Goal: Information Seeking & Learning: Learn about a topic

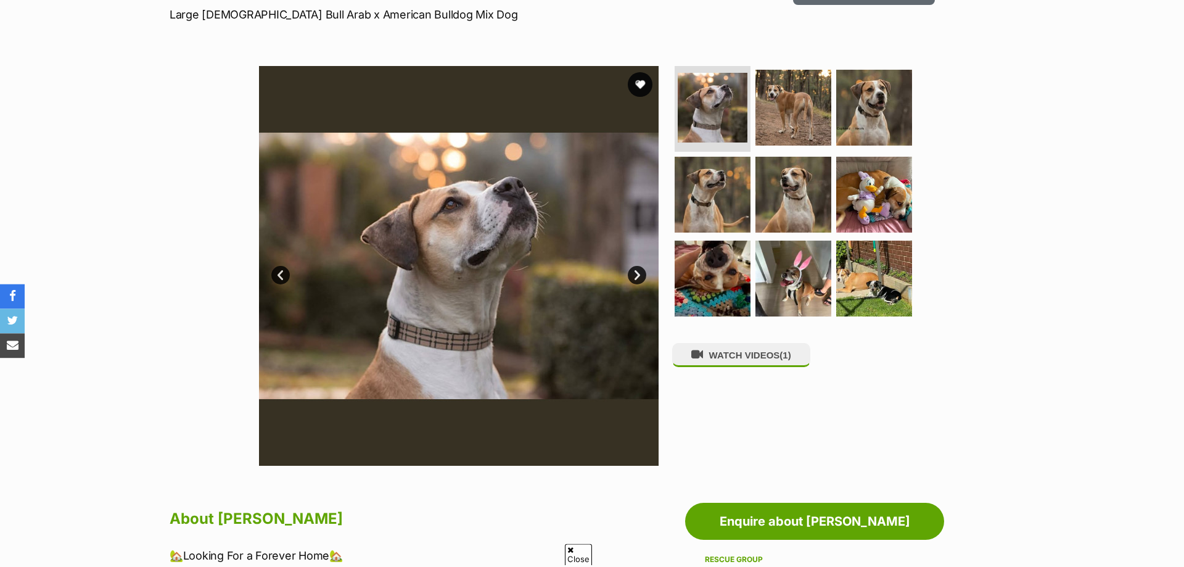
scroll to position [189, 0]
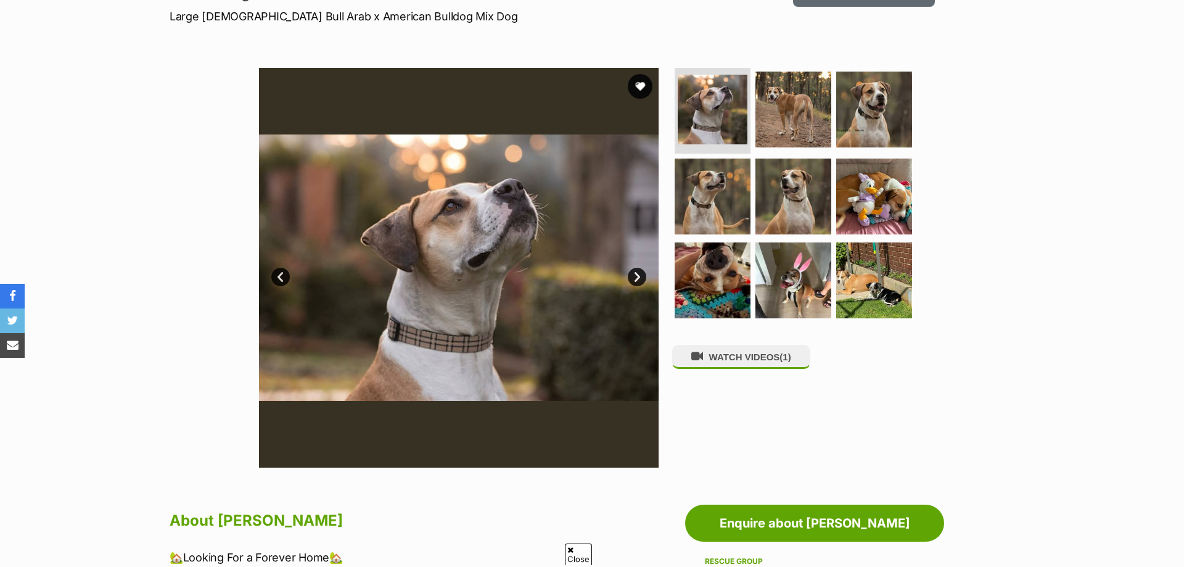
click at [642, 271] on link "Next" at bounding box center [637, 277] width 19 height 19
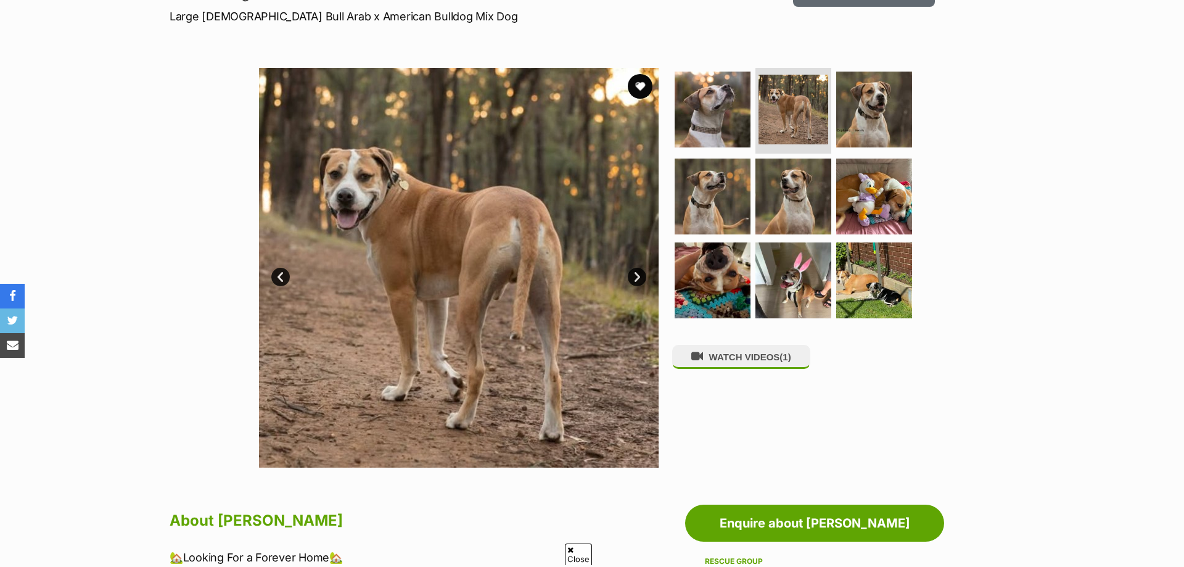
click at [641, 271] on link "Next" at bounding box center [637, 277] width 19 height 19
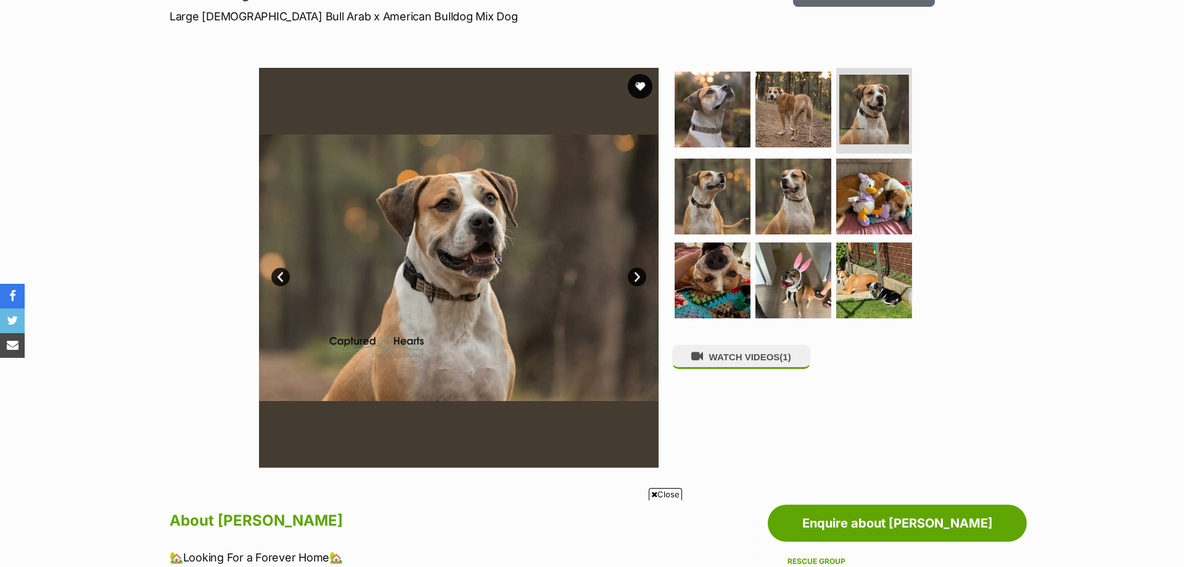
click at [641, 271] on link "Next" at bounding box center [637, 277] width 19 height 19
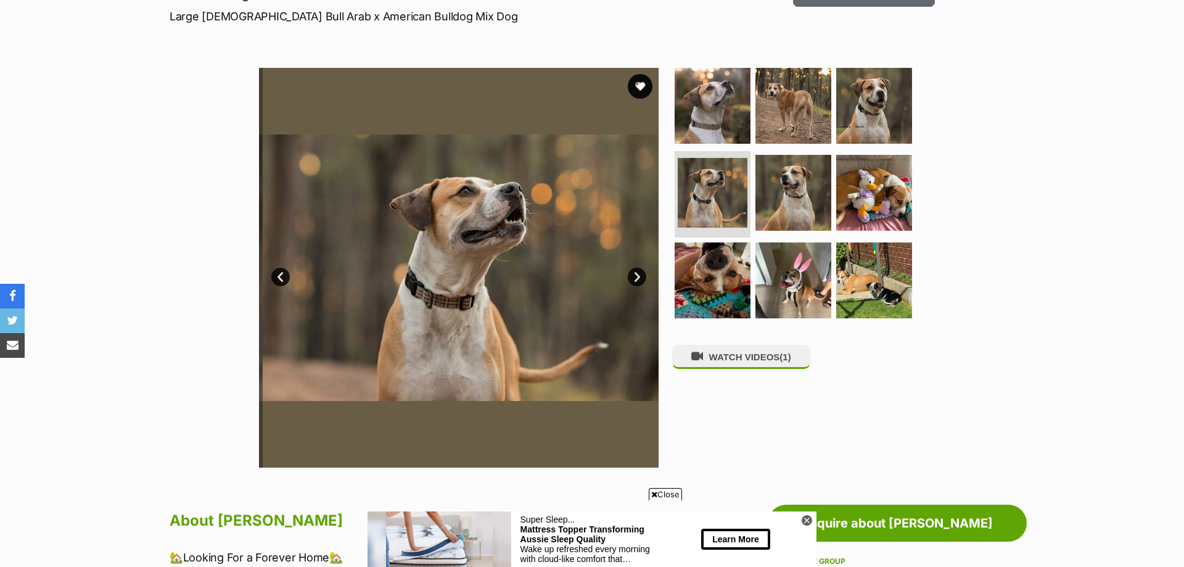
scroll to position [0, 0]
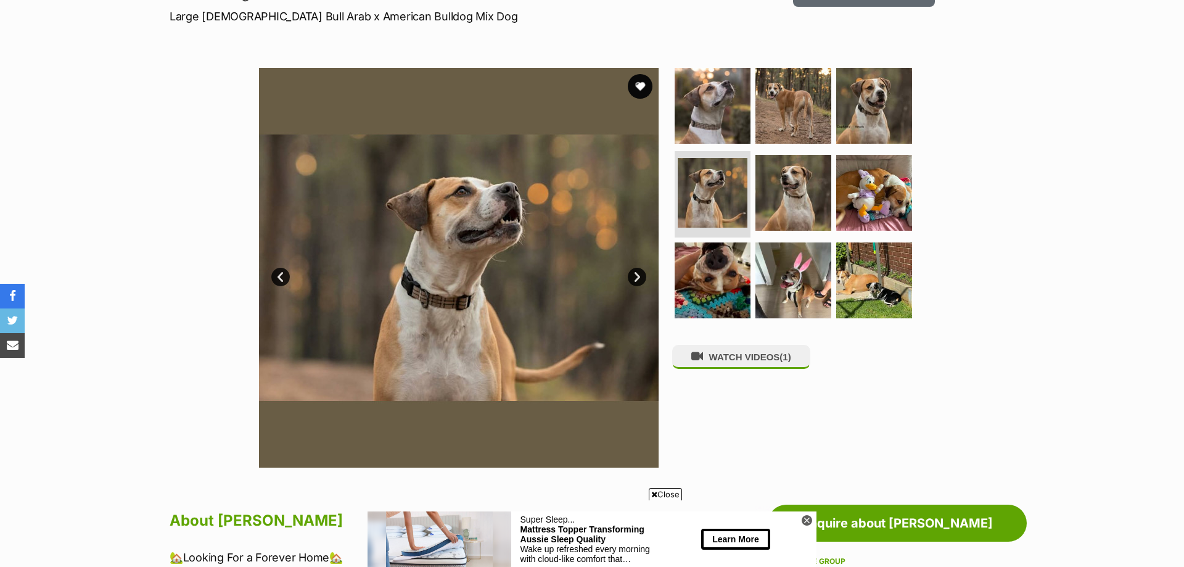
click at [641, 271] on link "Next" at bounding box center [637, 277] width 19 height 19
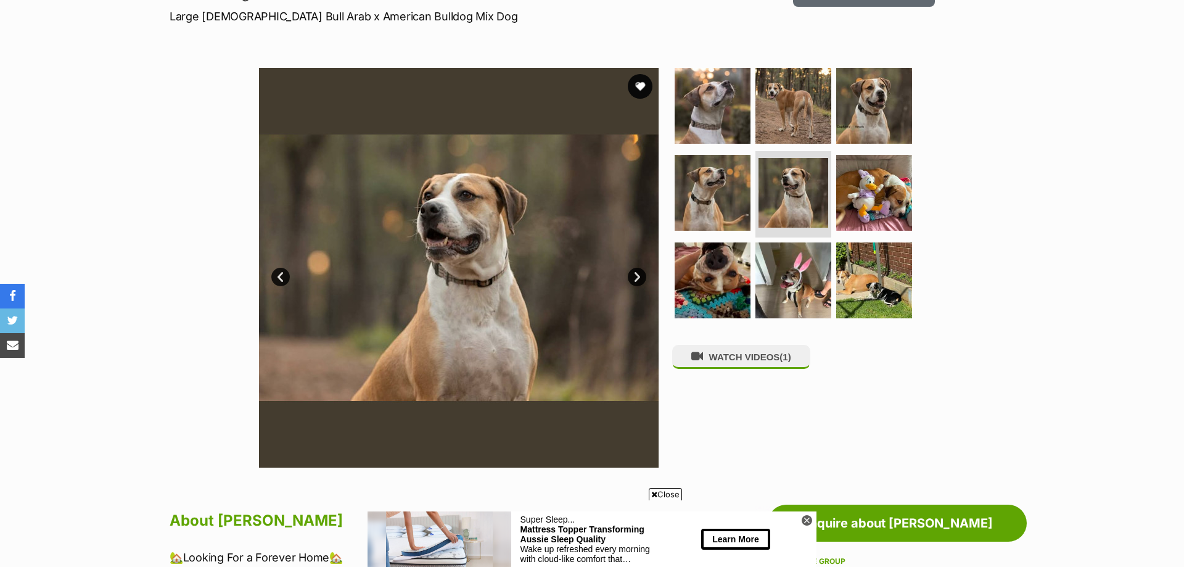
click at [641, 271] on link "Next" at bounding box center [637, 277] width 19 height 19
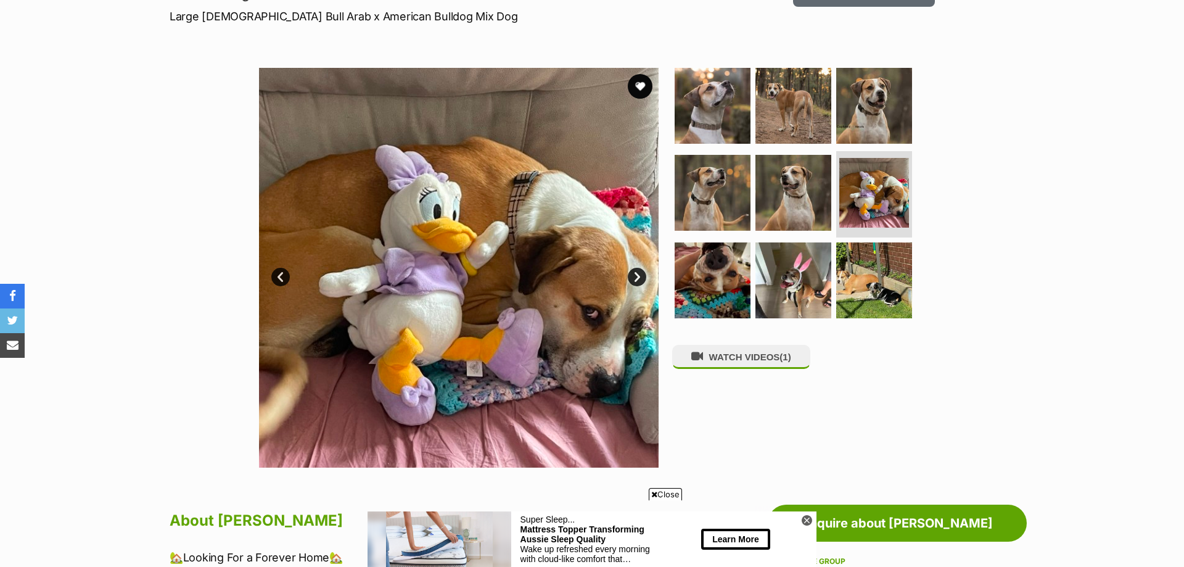
click at [641, 271] on link "Next" at bounding box center [637, 277] width 19 height 19
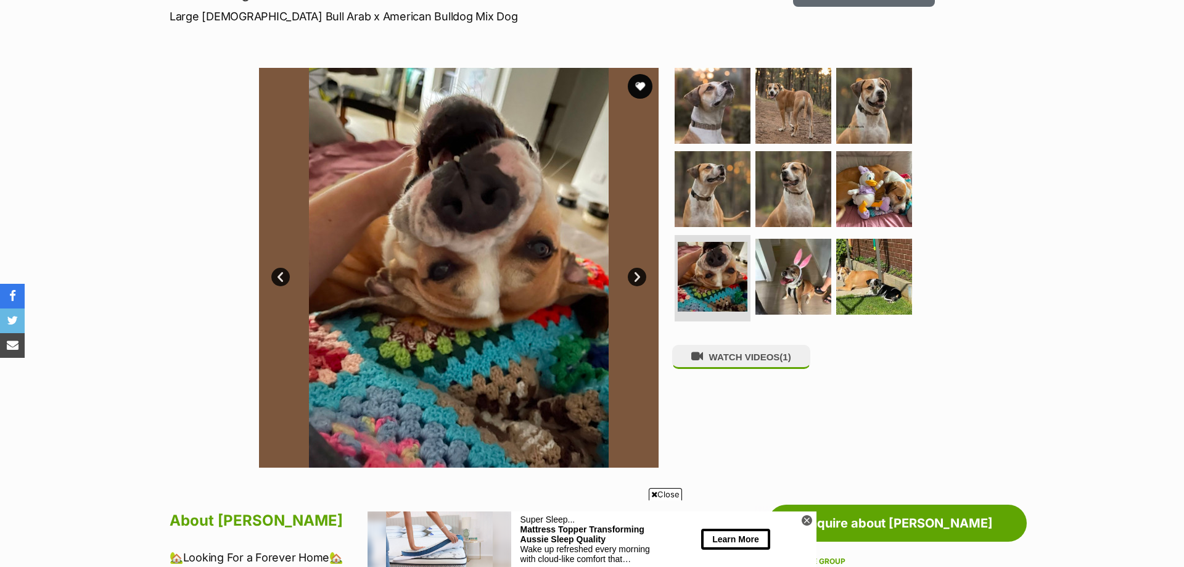
click at [641, 271] on link "Next" at bounding box center [637, 277] width 19 height 19
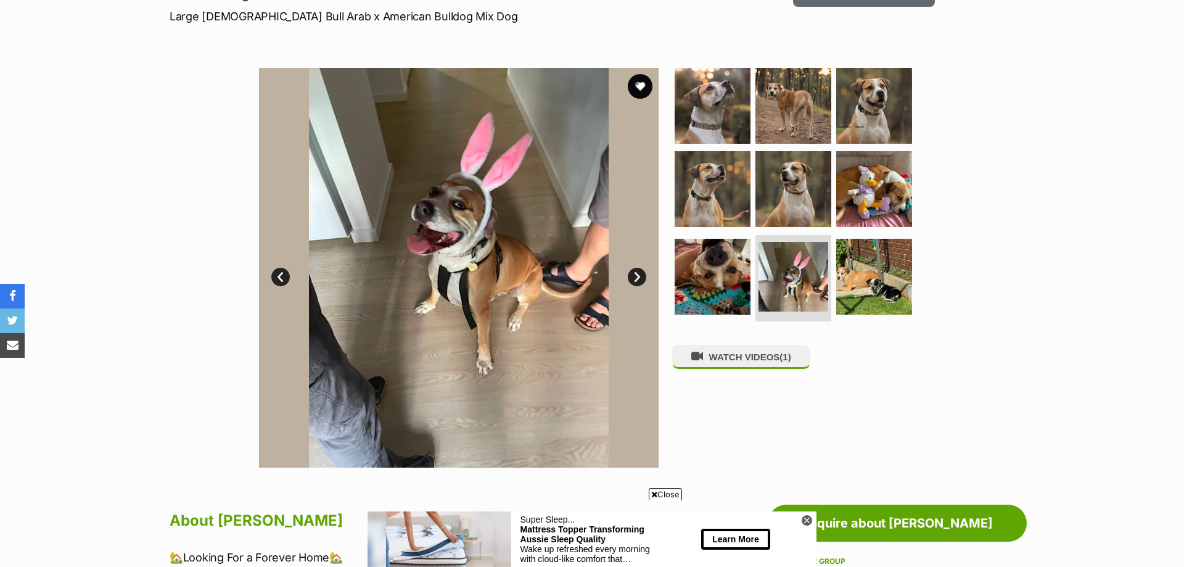
click at [641, 271] on link "Next" at bounding box center [637, 277] width 19 height 19
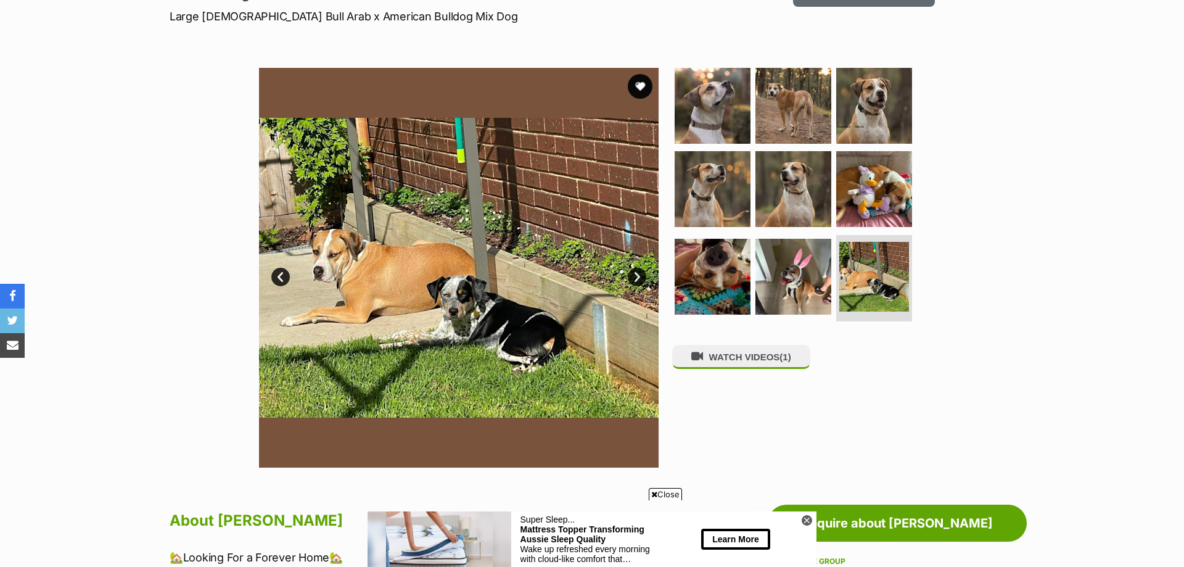
click at [641, 271] on link "Next" at bounding box center [637, 277] width 19 height 19
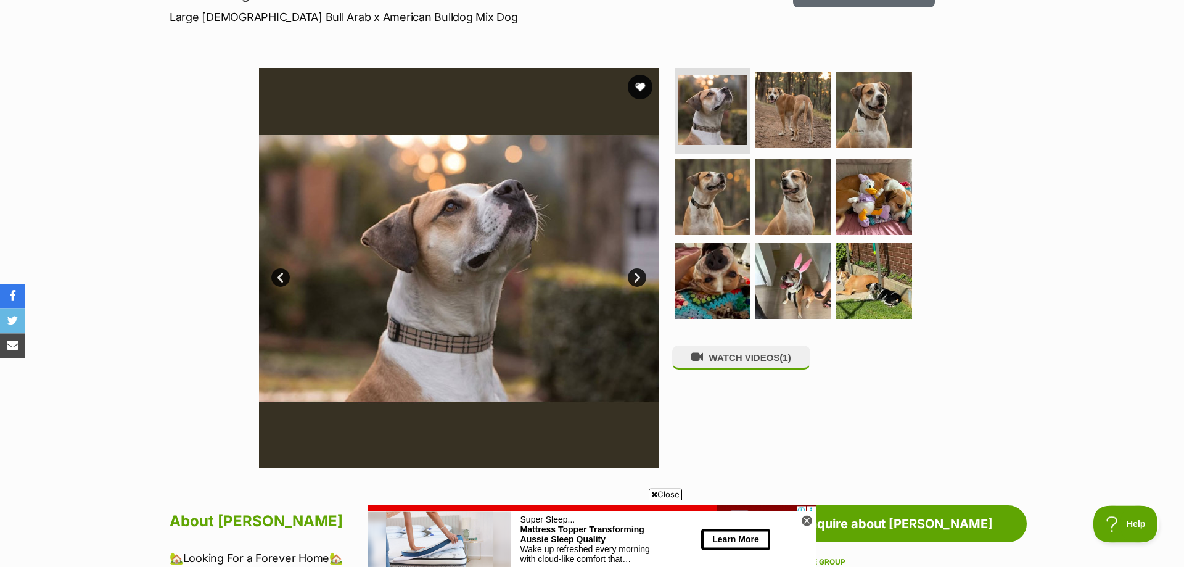
scroll to position [188, 0]
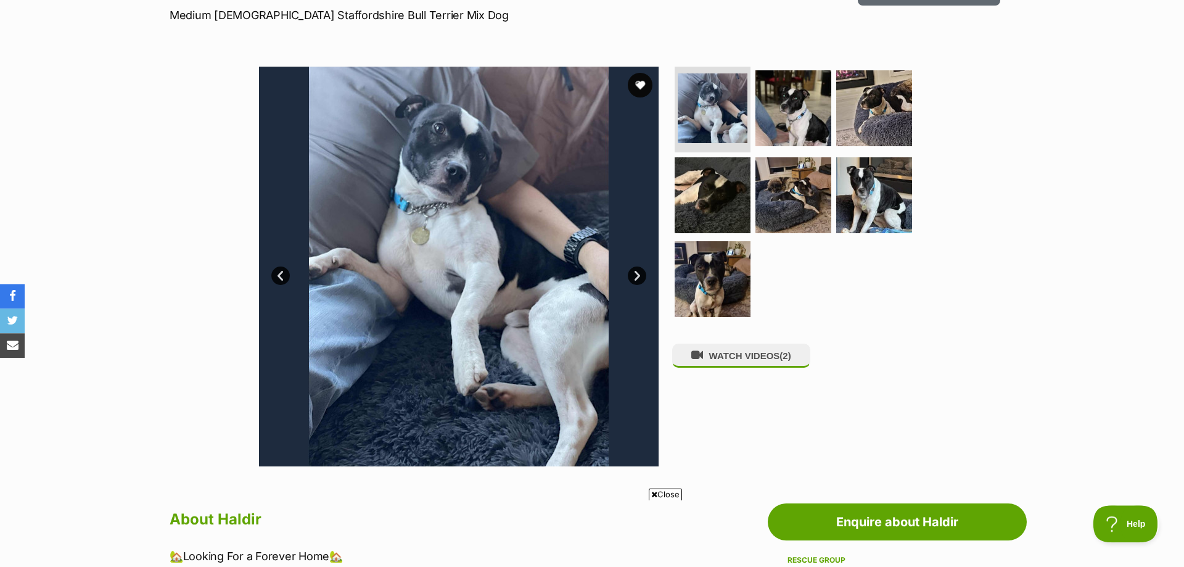
scroll to position [189, 0]
click at [622, 282] on img at bounding box center [459, 267] width 400 height 400
click at [632, 282] on link "Next" at bounding box center [637, 276] width 19 height 19
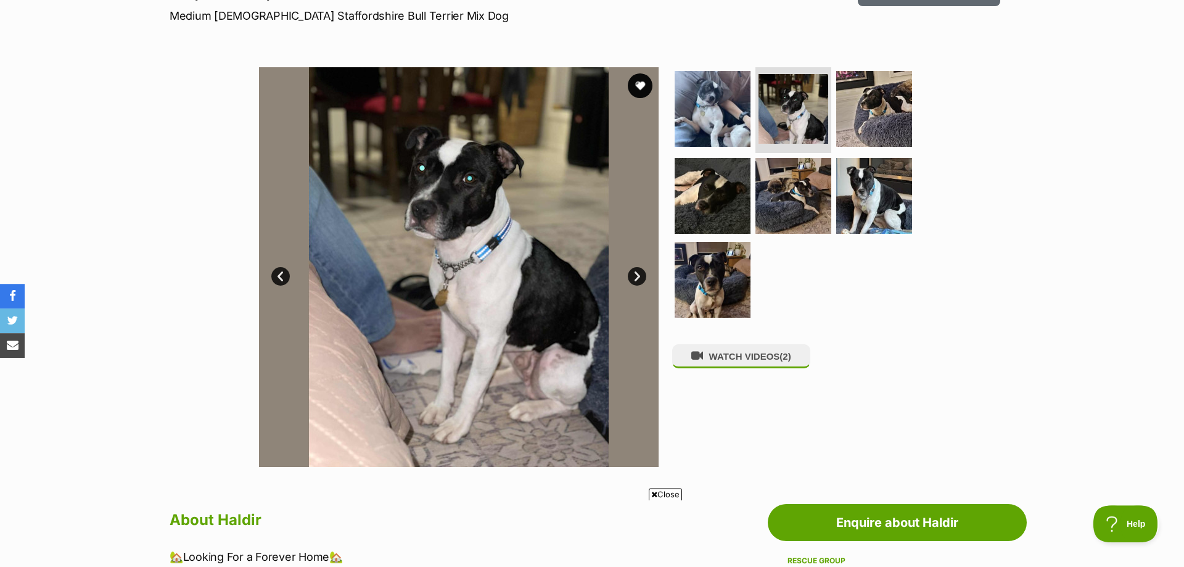
click at [632, 282] on link "Next" at bounding box center [637, 276] width 19 height 19
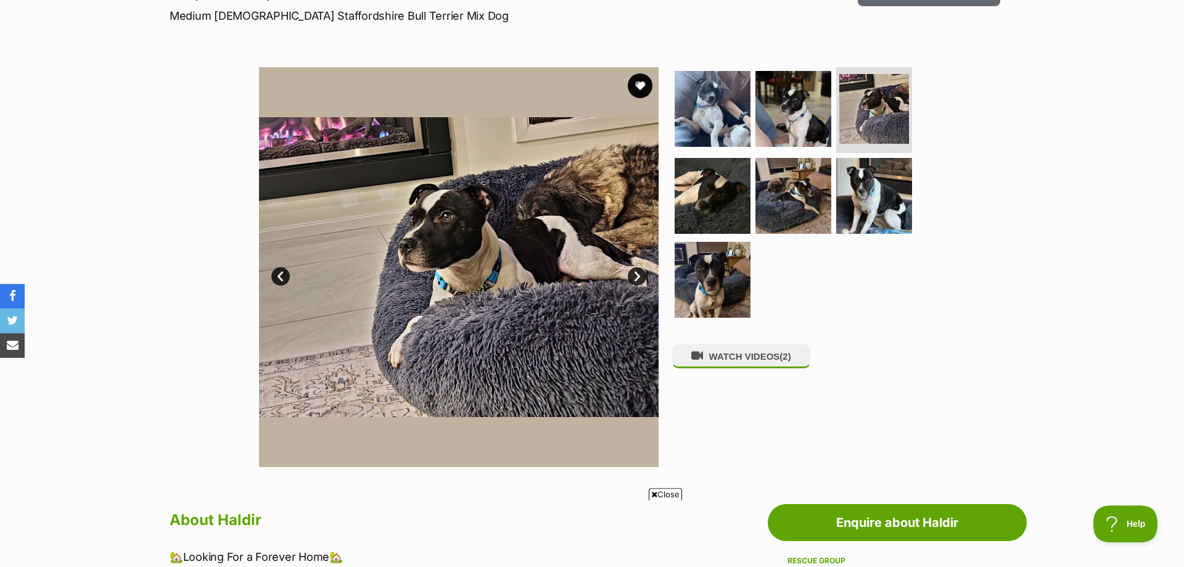
click at [632, 282] on link "Next" at bounding box center [637, 276] width 19 height 19
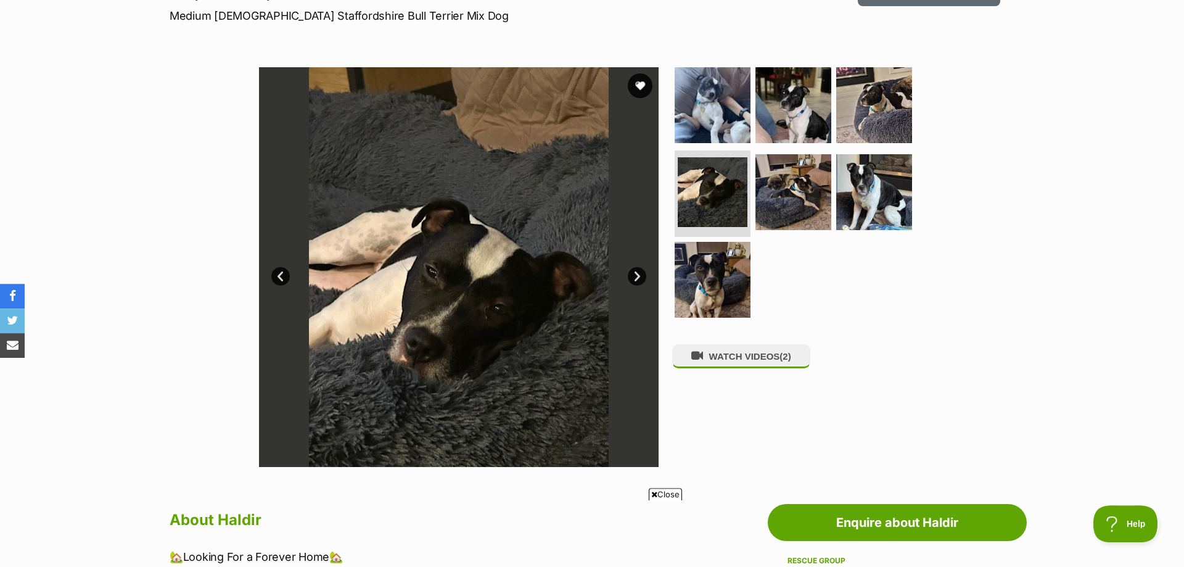
click at [632, 282] on link "Next" at bounding box center [637, 276] width 19 height 19
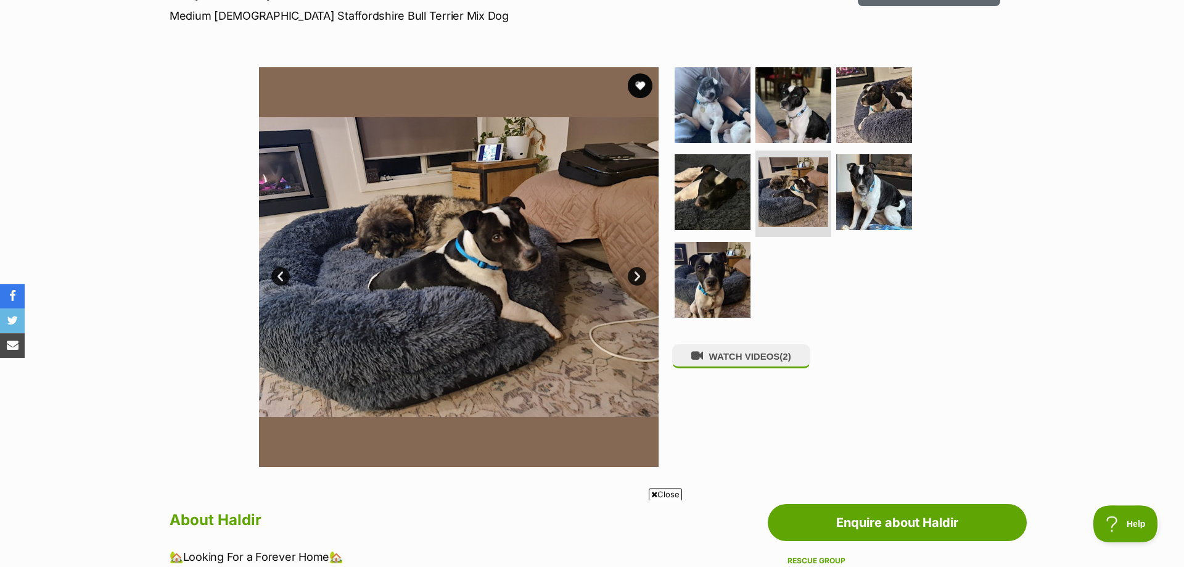
click at [632, 282] on link "Next" at bounding box center [637, 276] width 19 height 19
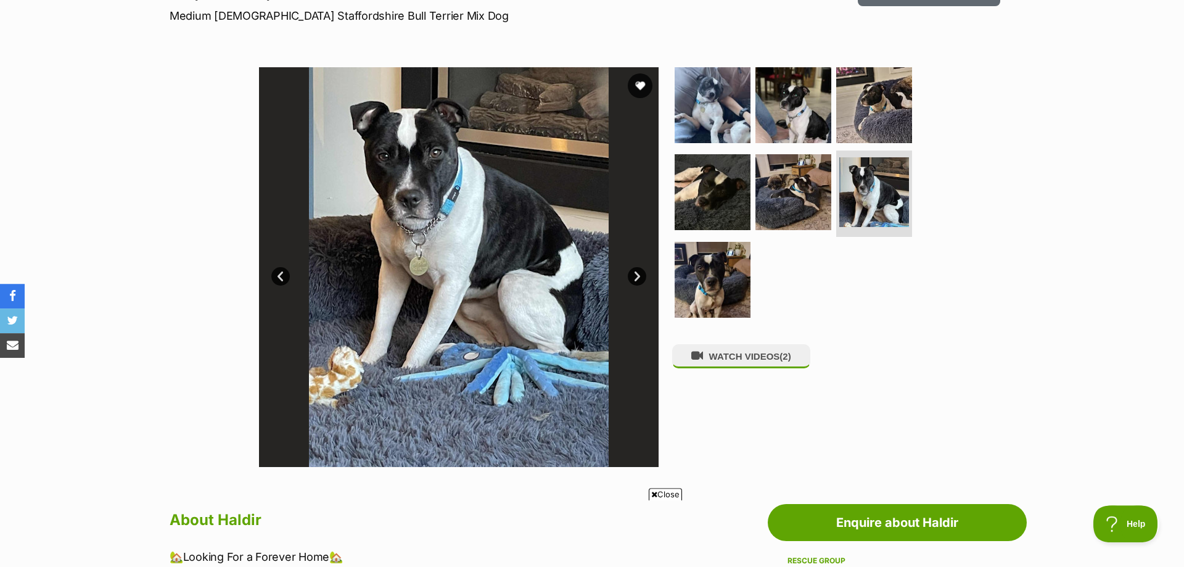
click at [632, 282] on link "Next" at bounding box center [637, 276] width 19 height 19
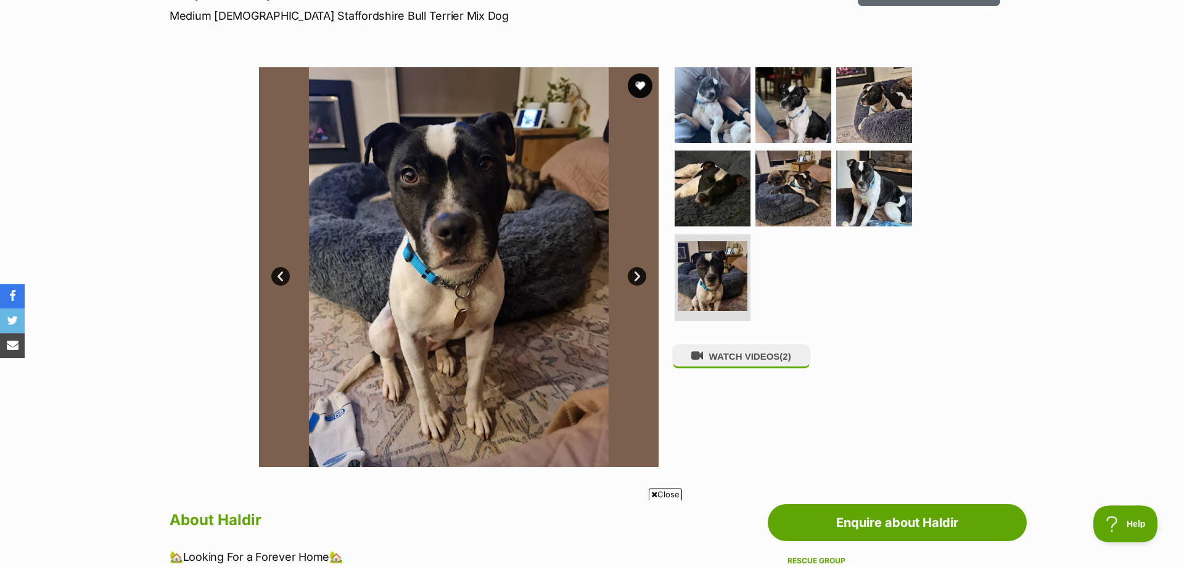
click at [632, 282] on link "Next" at bounding box center [637, 276] width 19 height 19
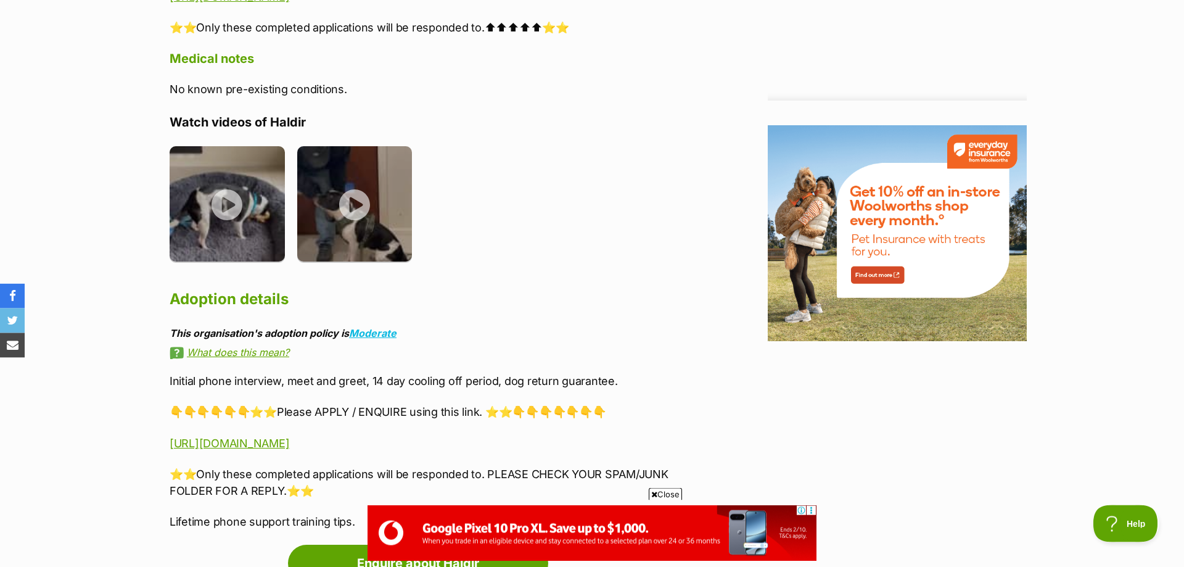
scroll to position [1446, 0]
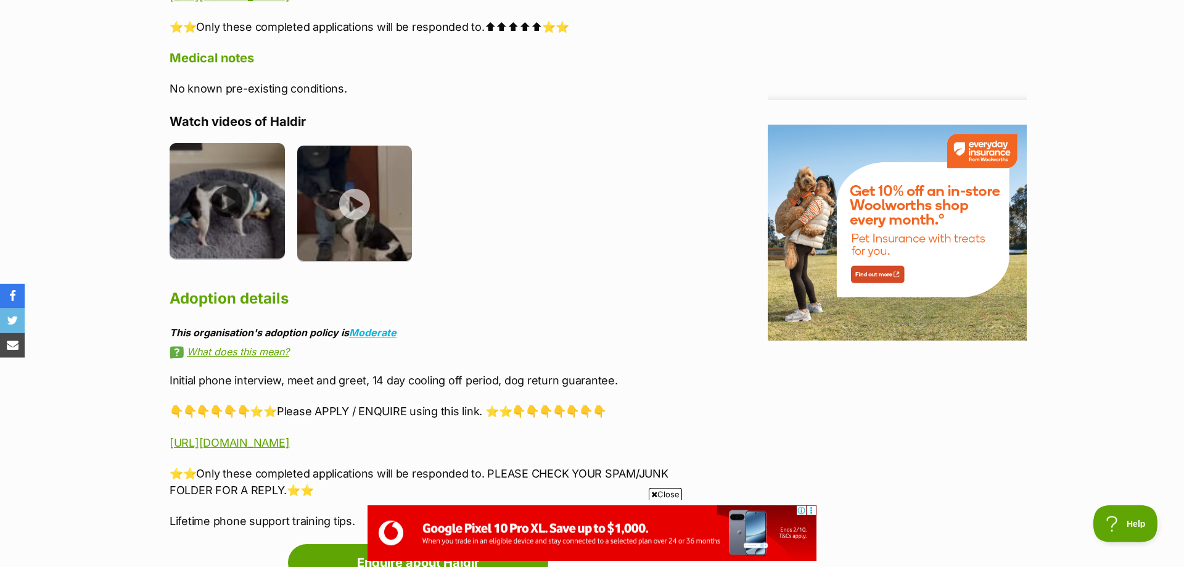
click at [211, 195] on img at bounding box center [227, 200] width 115 height 115
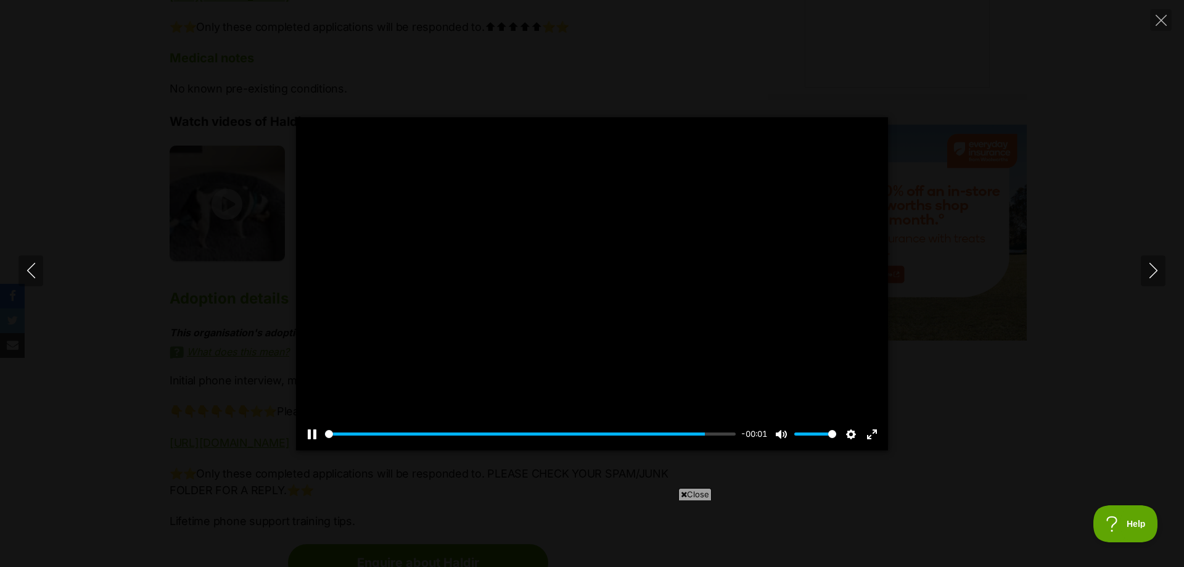
scroll to position [0, 0]
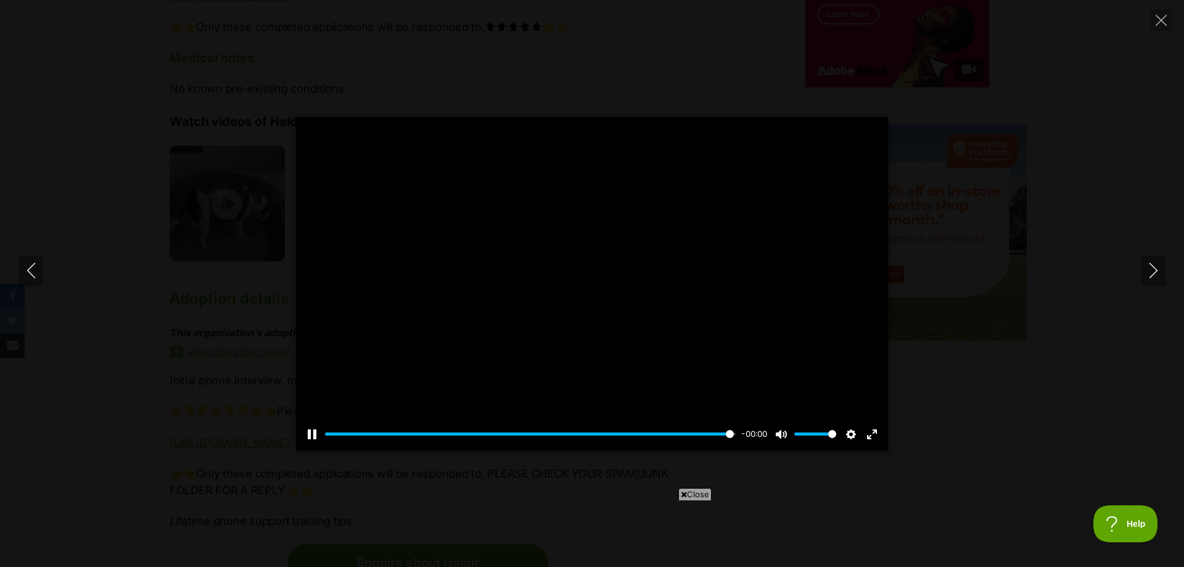
type input "100.00"
click at [1155, 21] on button "Close" at bounding box center [1161, 20] width 22 height 22
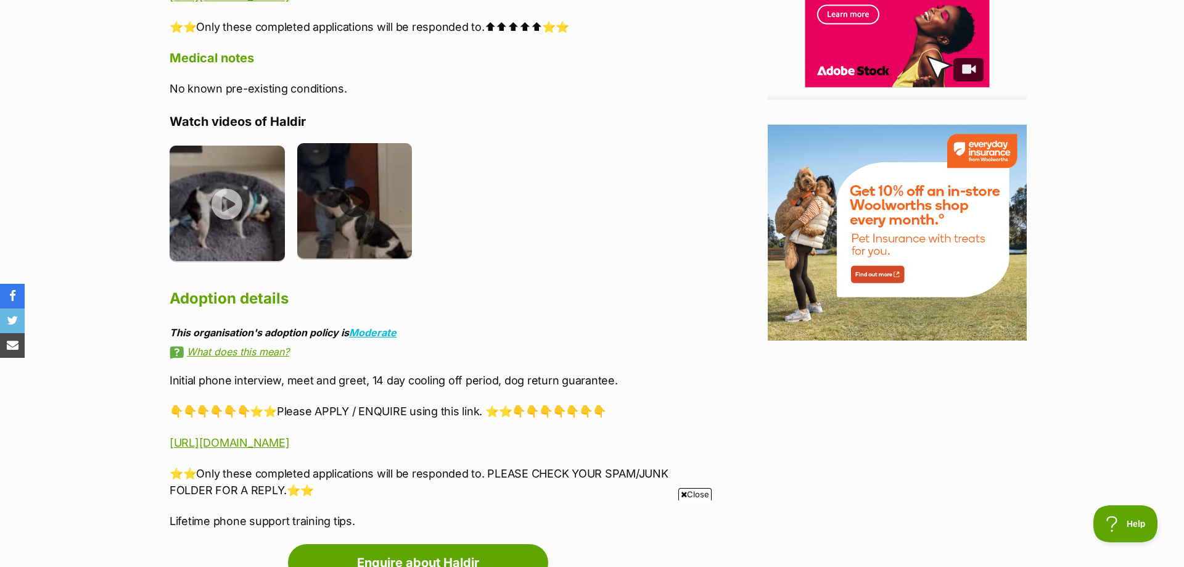
click at [364, 213] on img at bounding box center [354, 200] width 115 height 115
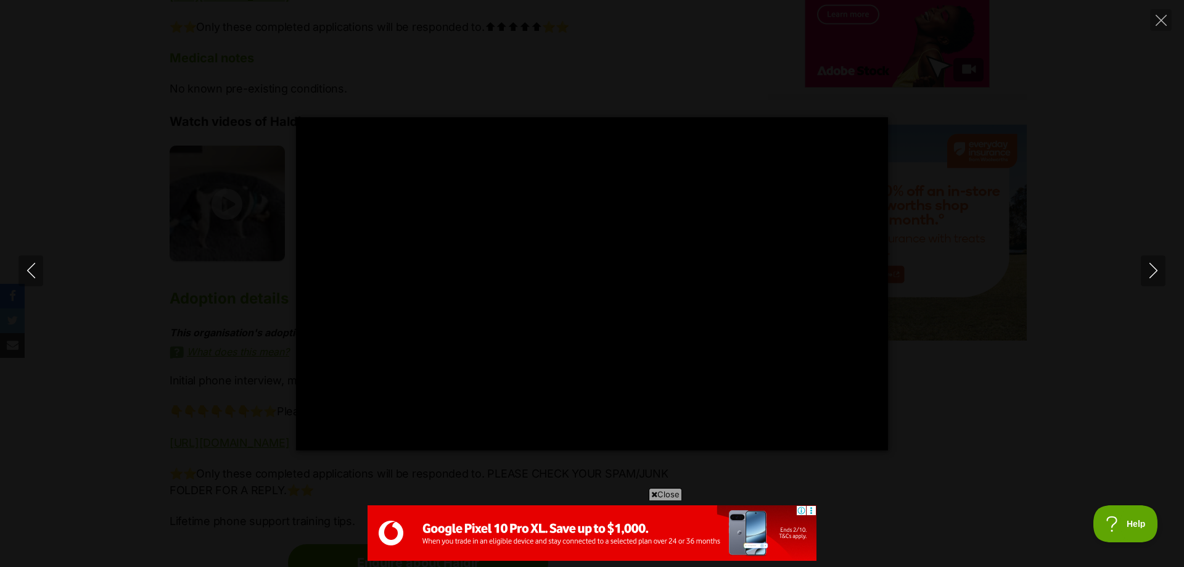
type input "100.00"
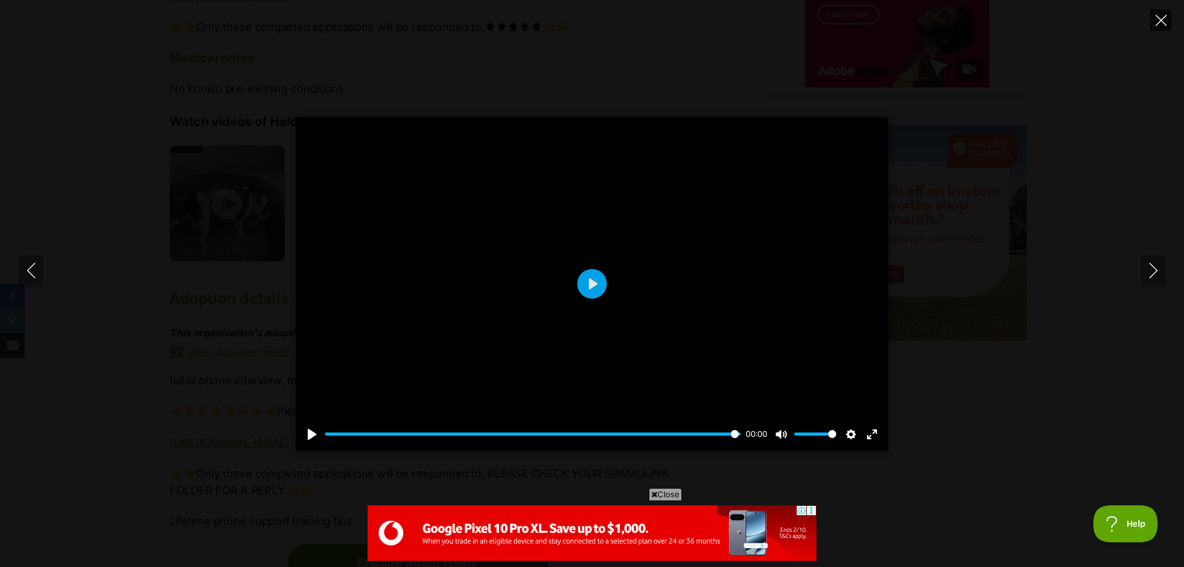
click at [1161, 22] on icon "Close" at bounding box center [1161, 20] width 11 height 11
